Goal: Information Seeking & Learning: Learn about a topic

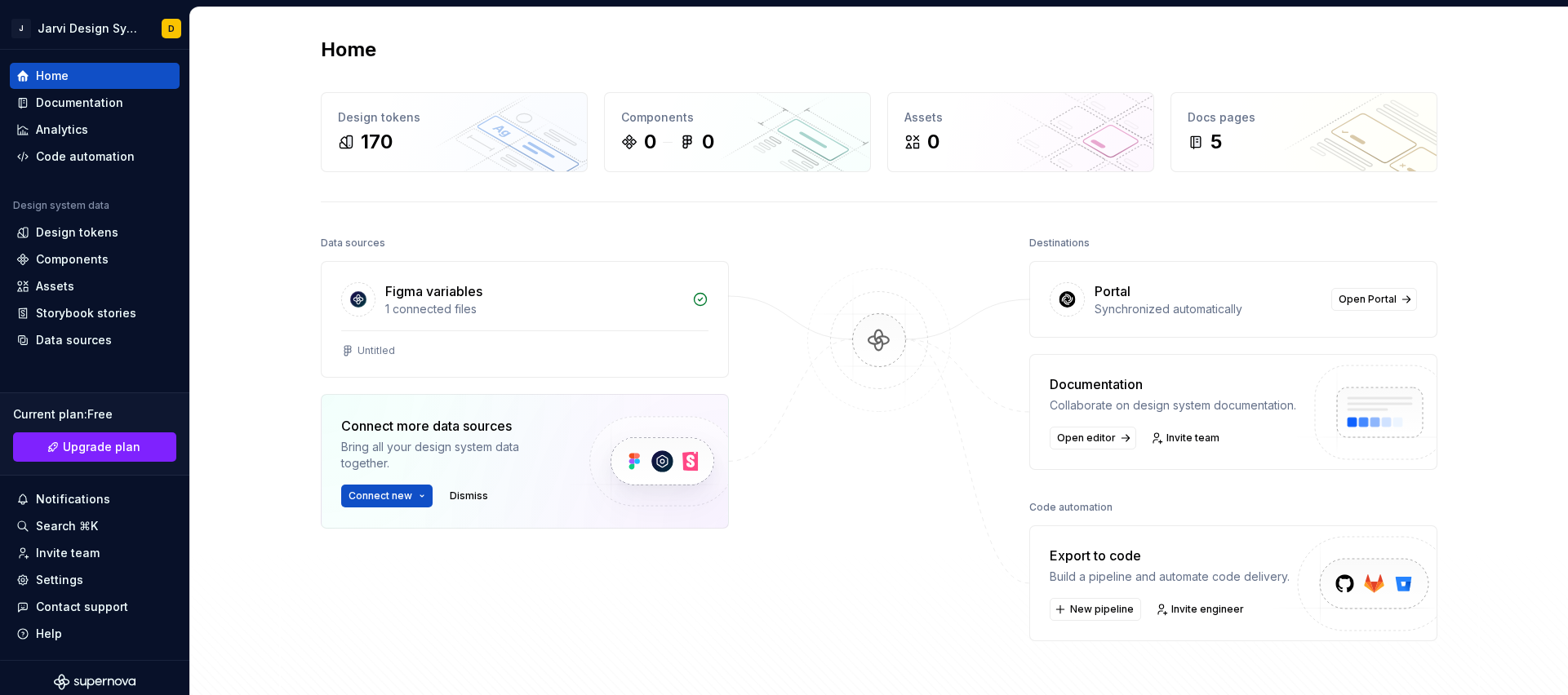
scroll to position [8, 0]
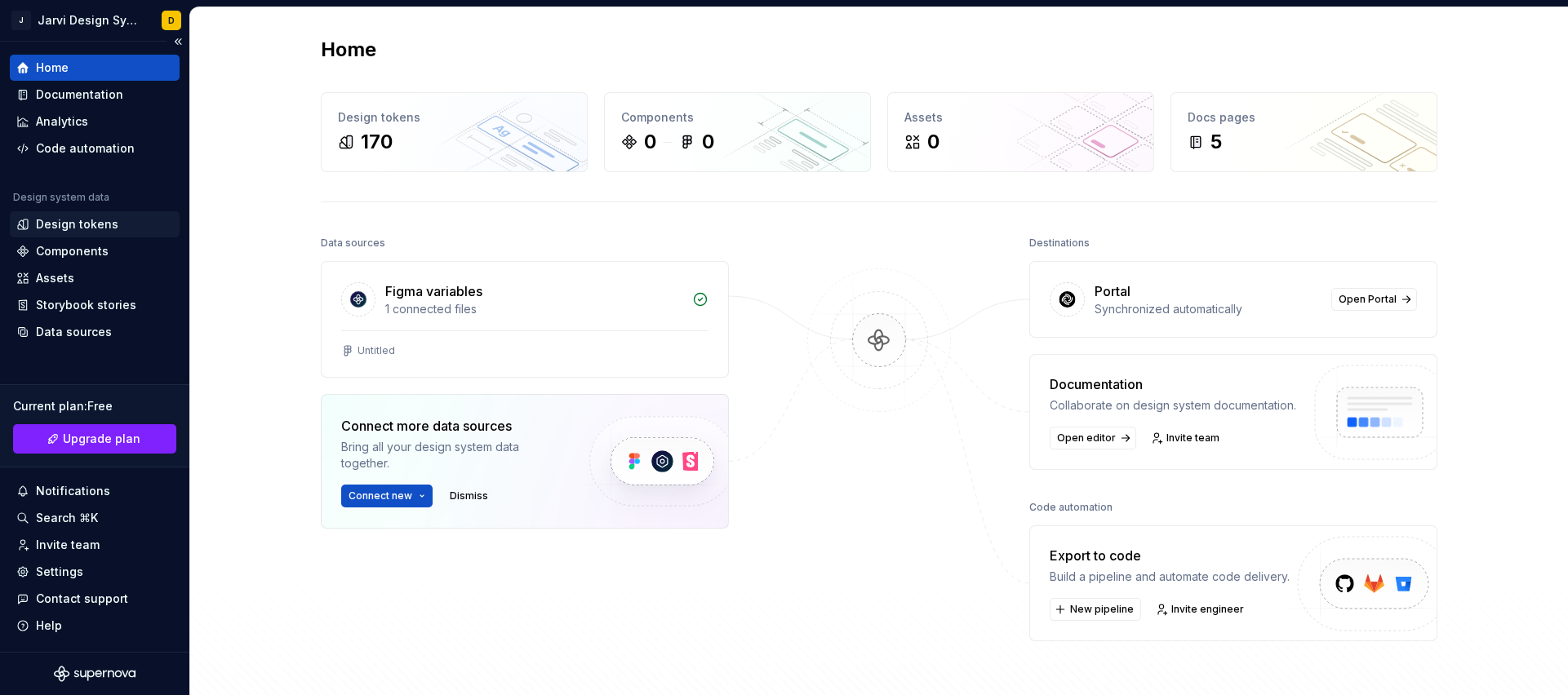
click at [93, 218] on div "Design tokens" at bounding box center [77, 224] width 83 height 17
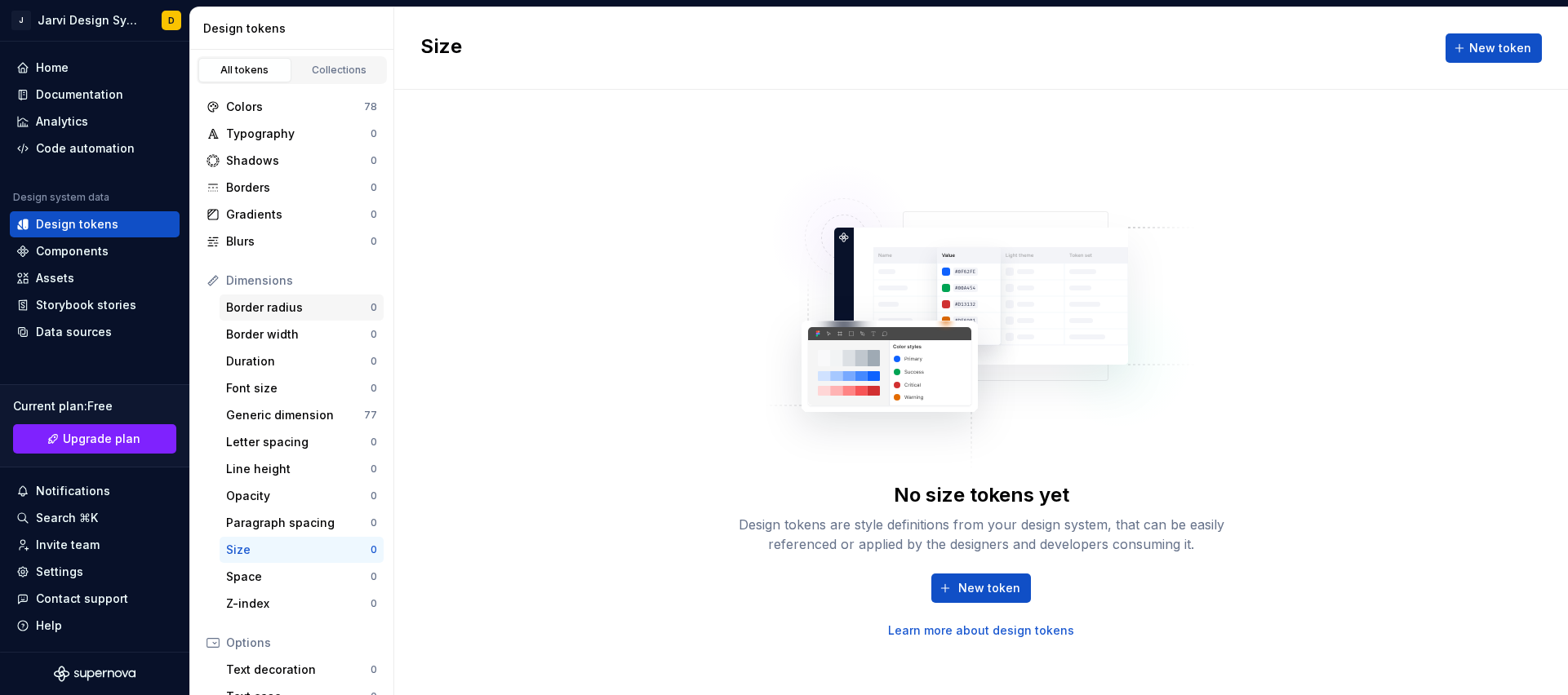
click at [307, 312] on div "Border radius" at bounding box center [298, 308] width 144 height 17
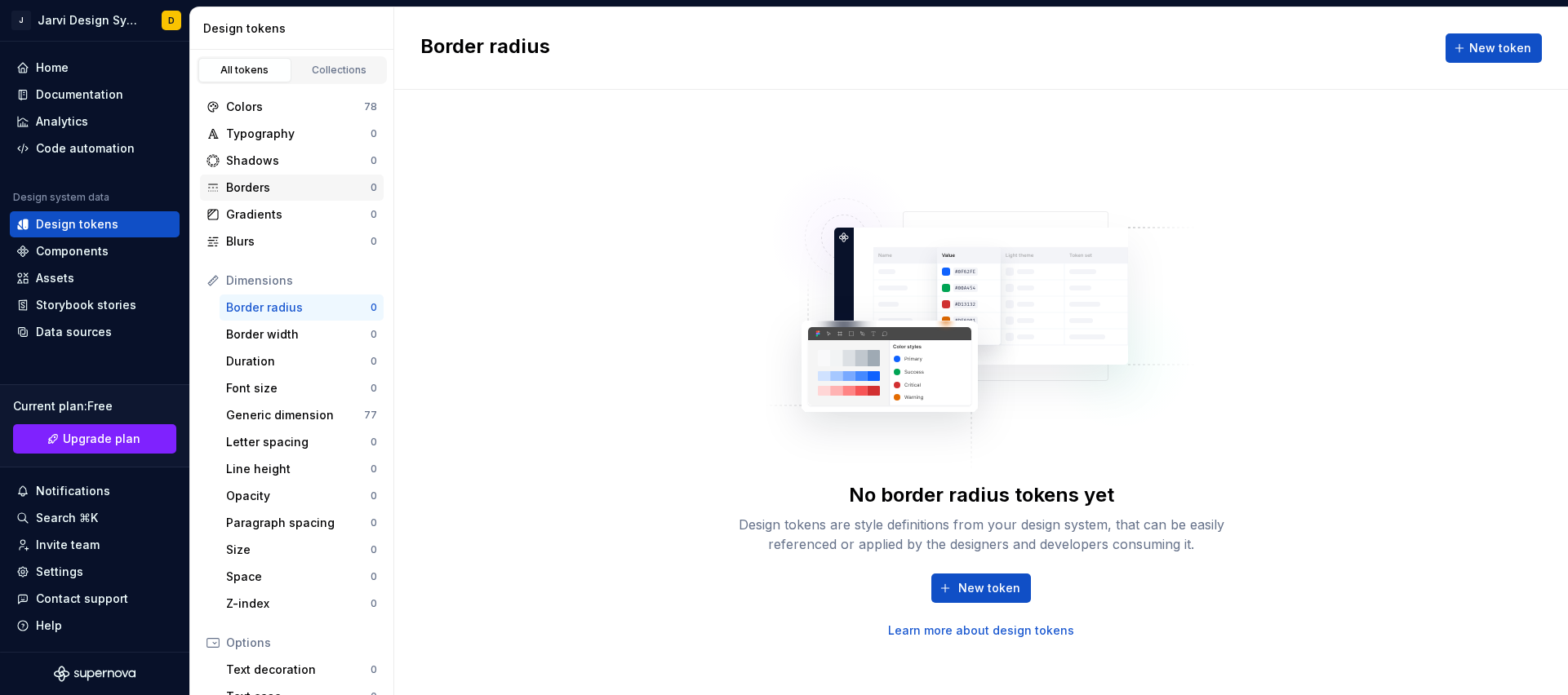
click at [286, 180] on div "Borders" at bounding box center [298, 188] width 144 height 17
click at [260, 108] on div "Colors" at bounding box center [295, 107] width 138 height 17
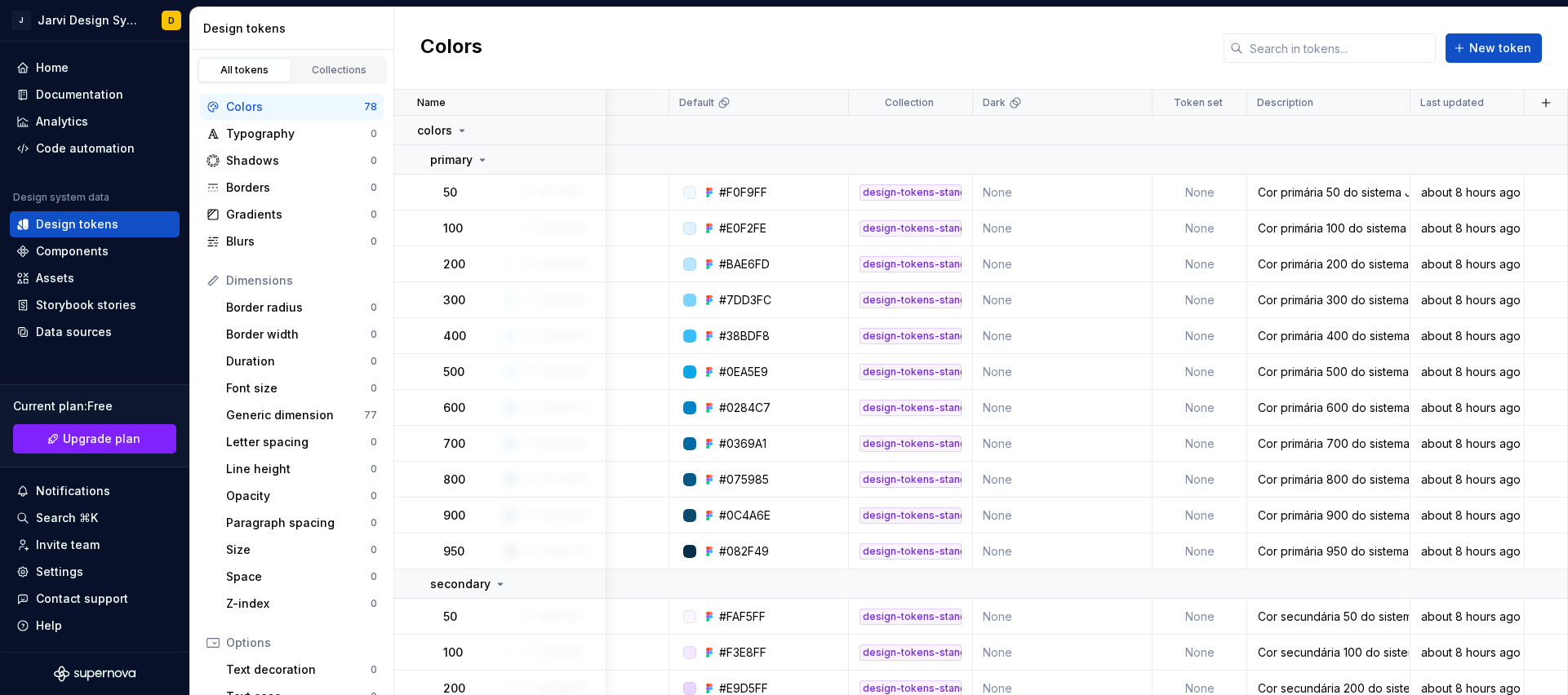
scroll to position [0, 126]
click at [1534, 104] on button "button" at bounding box center [1545, 102] width 23 height 23
click at [1398, 173] on div "New custom property" at bounding box center [1443, 169] width 122 height 17
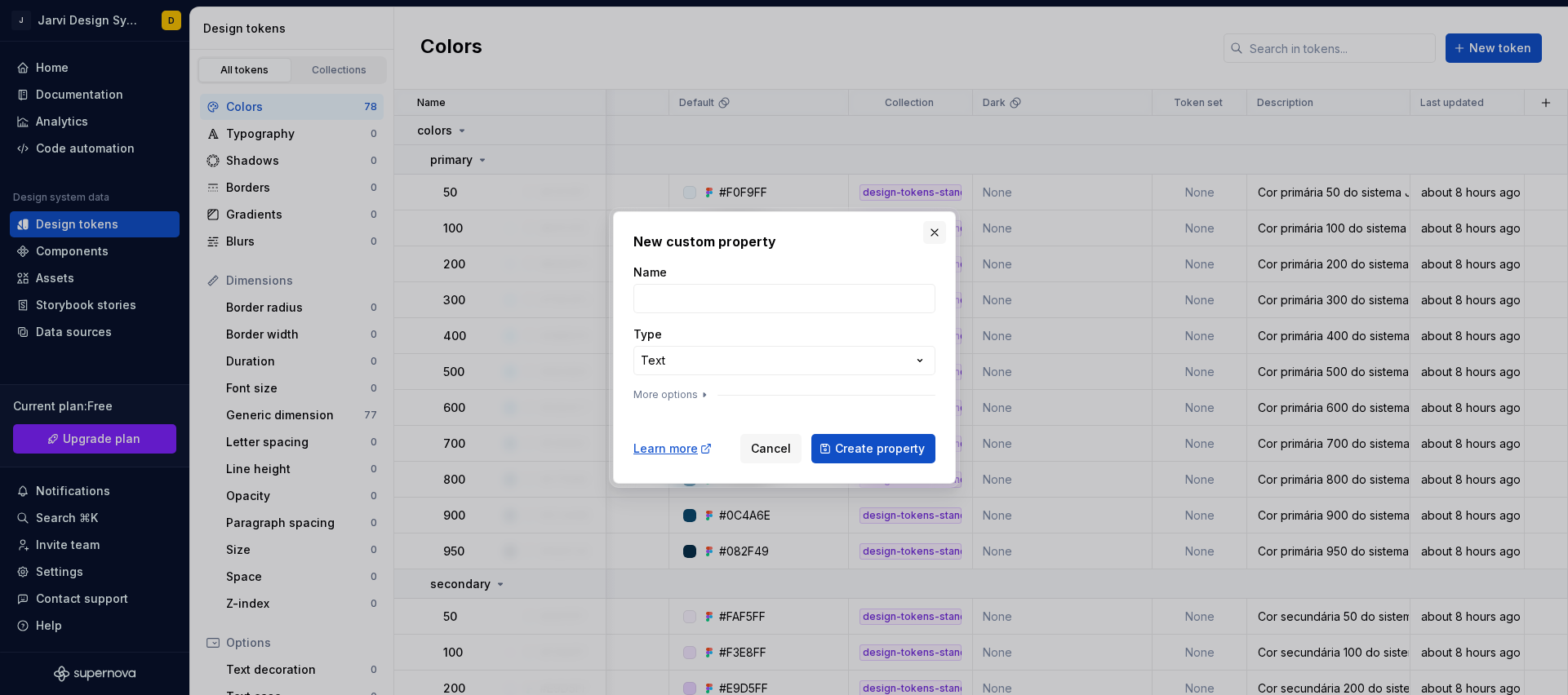
click at [932, 236] on button "button" at bounding box center [934, 232] width 23 height 23
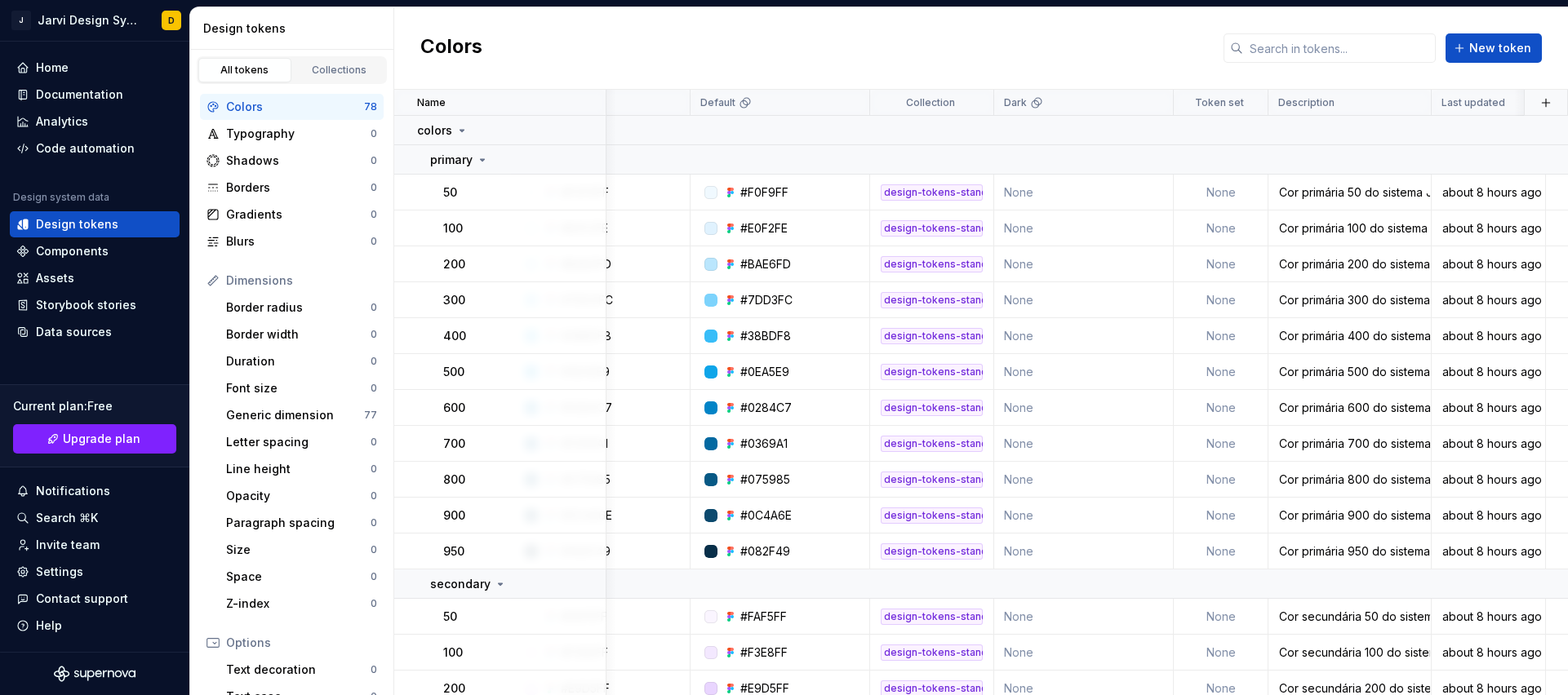
scroll to position [0, 0]
